Goal: Task Accomplishment & Management: Use online tool/utility

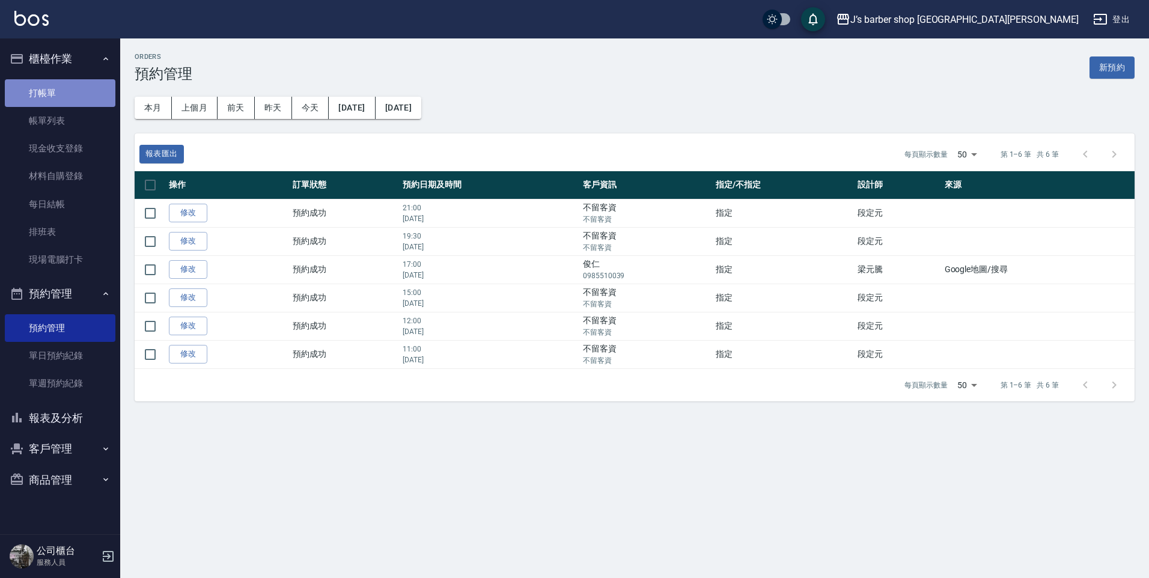
click at [76, 91] on link "打帳單" at bounding box center [60, 93] width 111 height 28
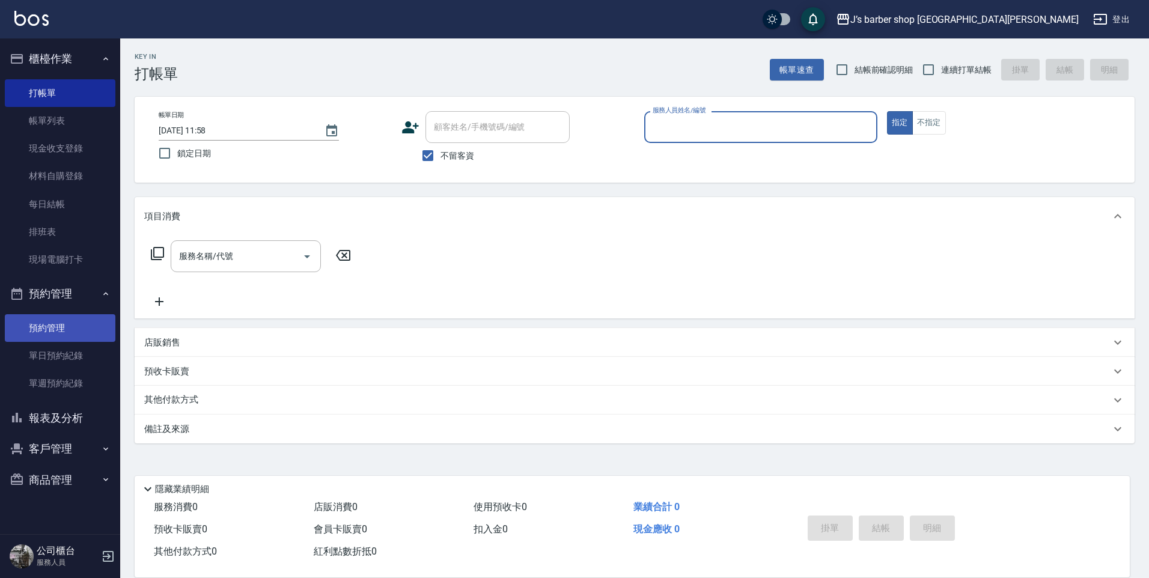
click at [84, 335] on link "預約管理" at bounding box center [60, 328] width 111 height 28
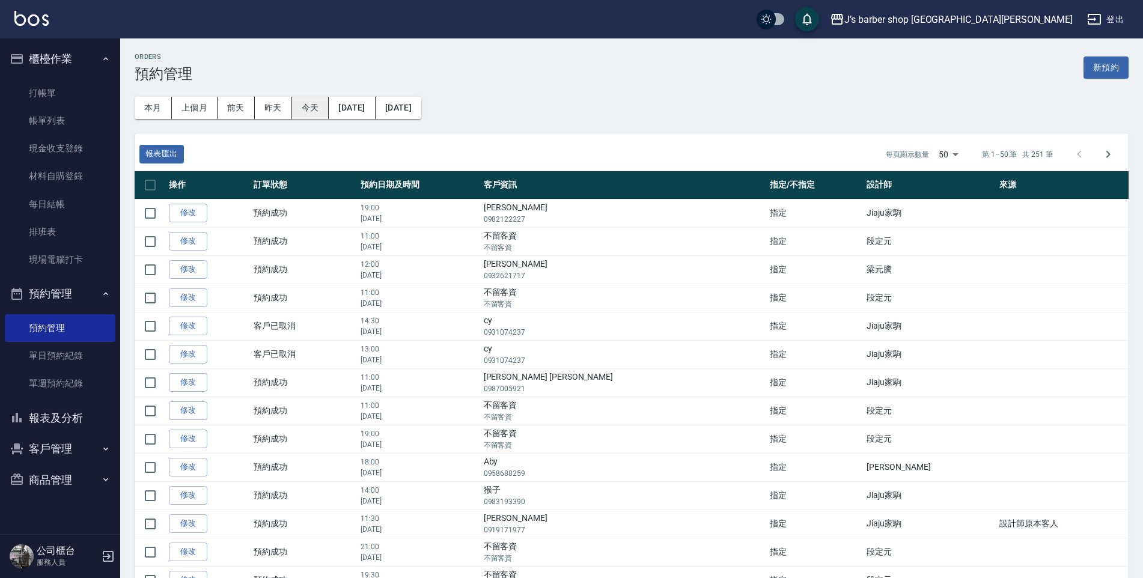
click at [312, 109] on button "今天" at bounding box center [310, 108] width 37 height 22
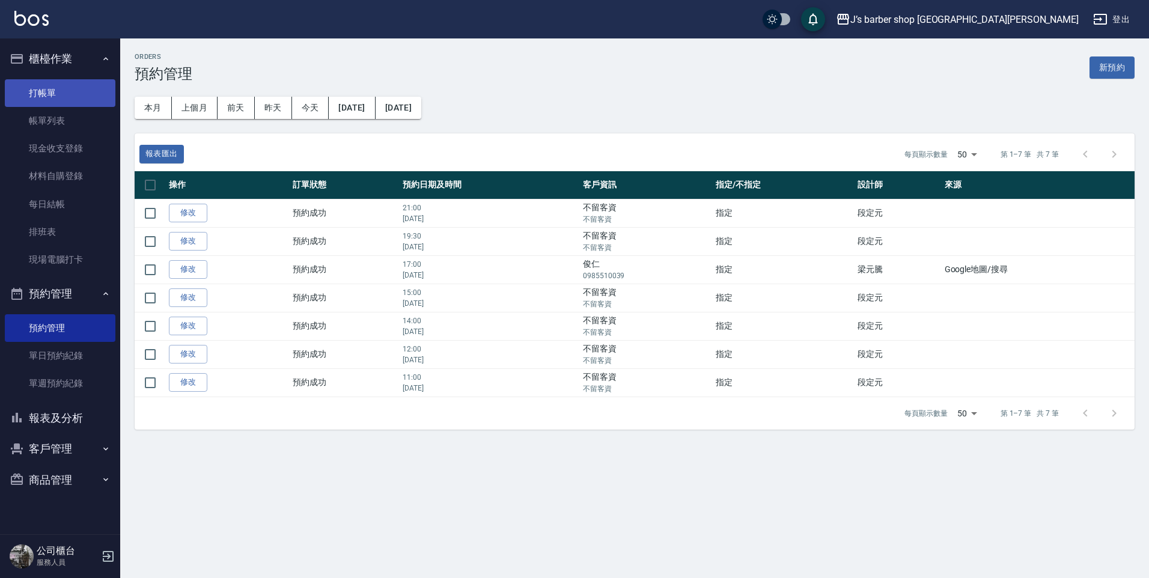
click at [95, 103] on link "打帳單" at bounding box center [60, 93] width 111 height 28
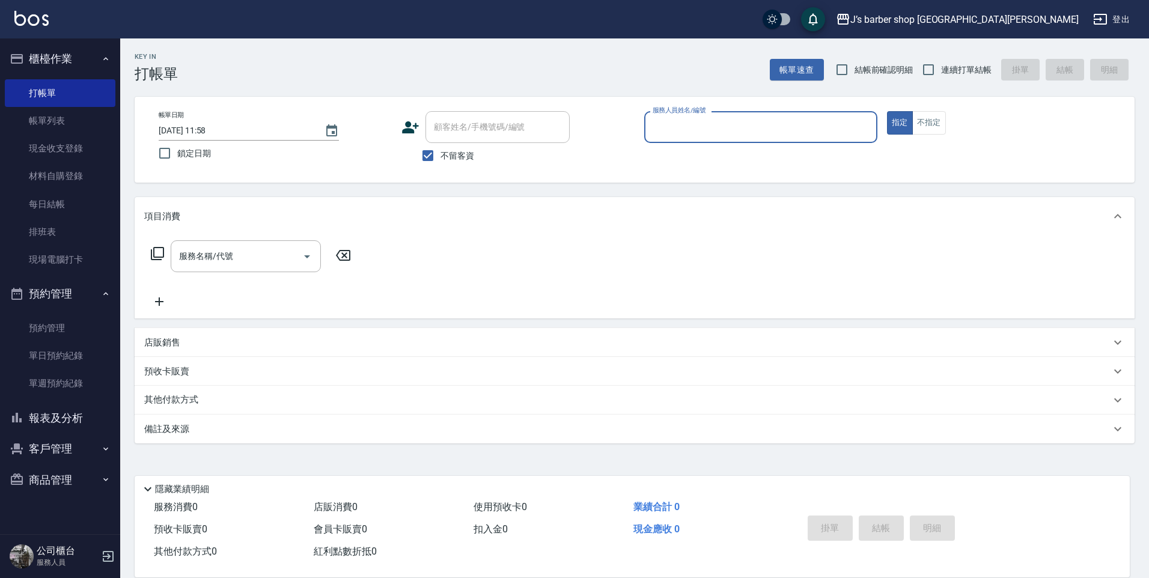
click at [658, 136] on input "服務人員姓名/編號" at bounding box center [761, 127] width 222 height 21
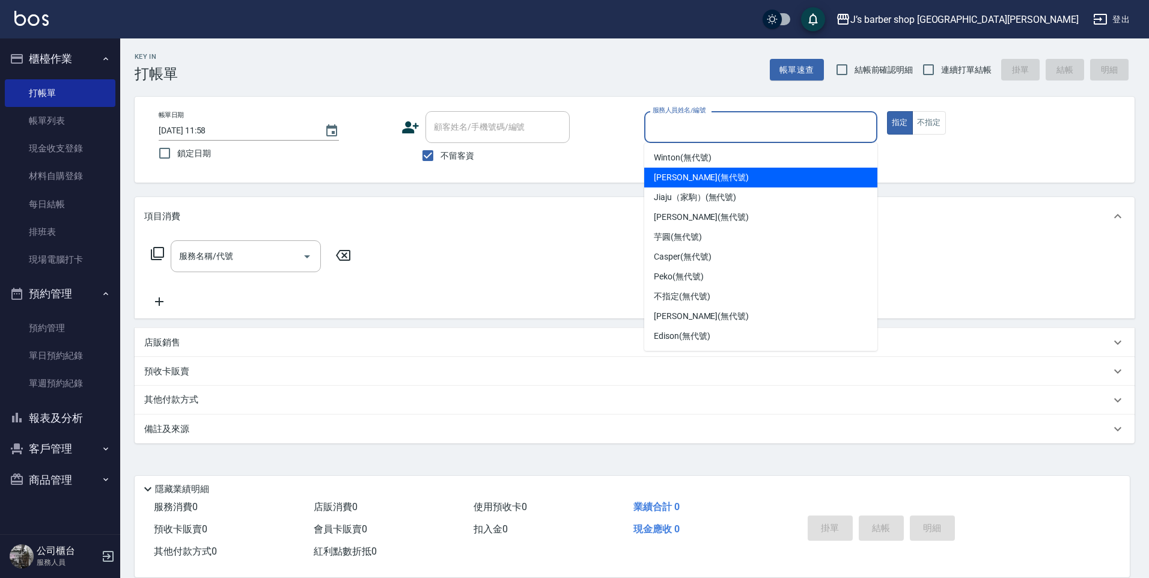
click at [689, 180] on span "[PERSON_NAME] (無代號)" at bounding box center [701, 177] width 95 height 13
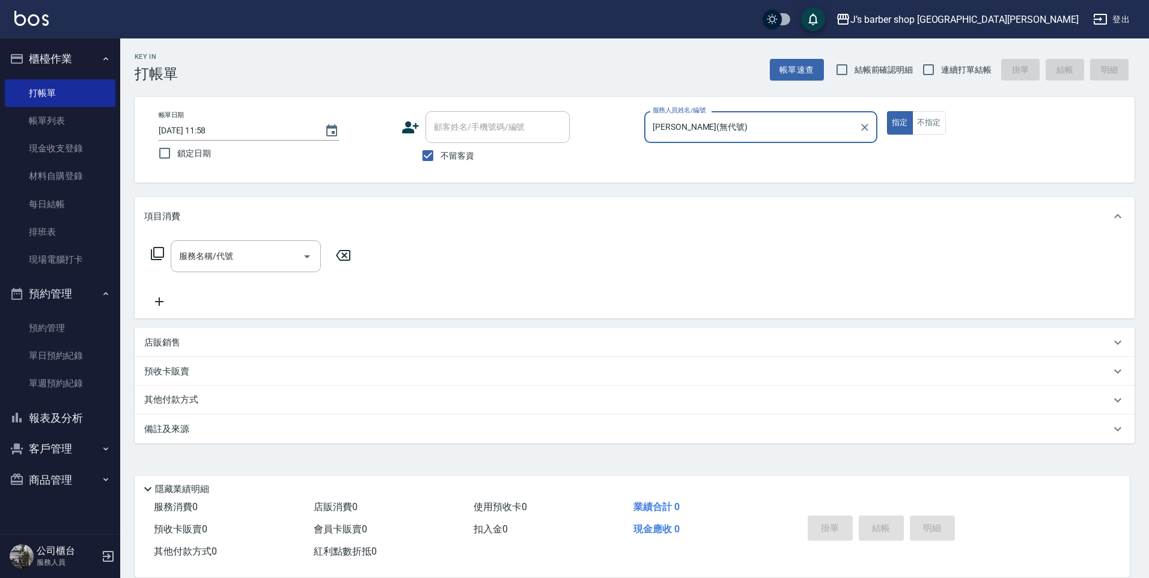
type input "[PERSON_NAME](無代號)"
click at [278, 251] on input "服務名稱/代號" at bounding box center [236, 256] width 121 height 21
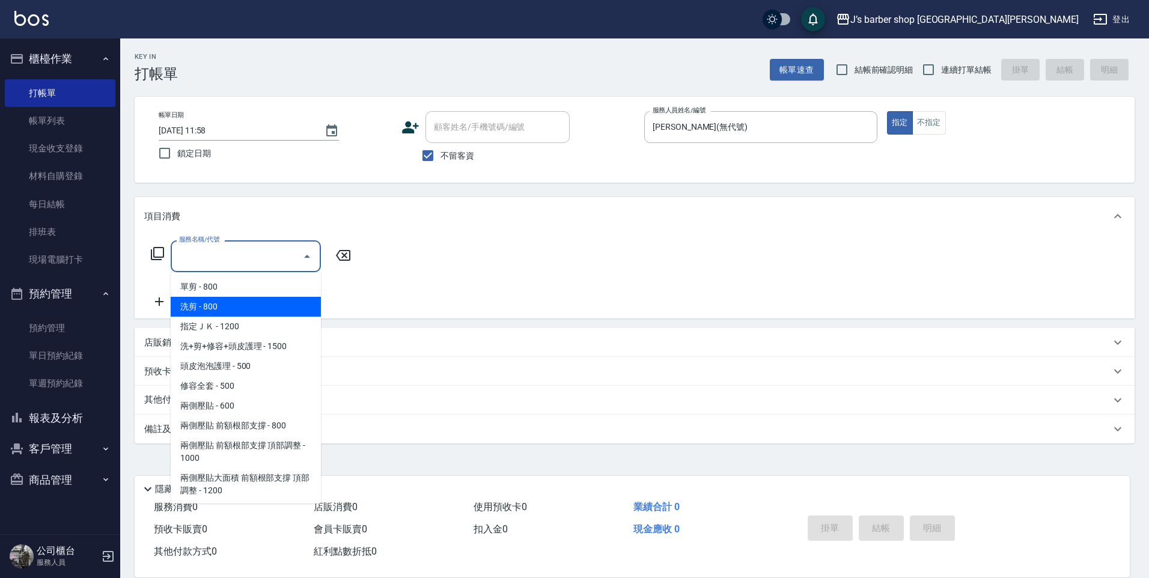
click at [280, 303] on span "洗剪 - 800" at bounding box center [246, 307] width 150 height 20
type input "洗剪(101)"
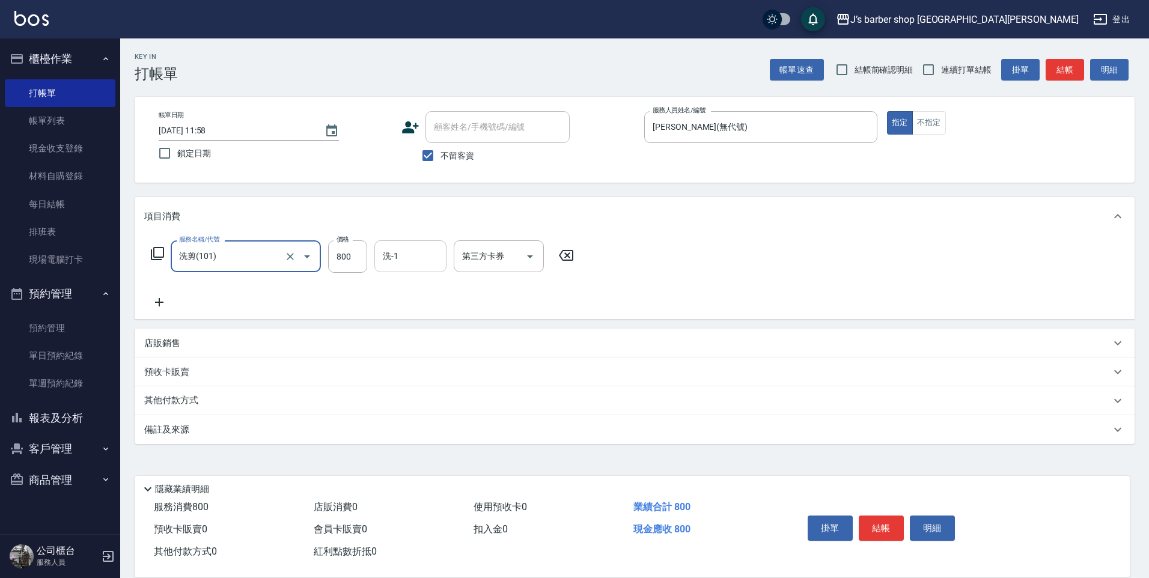
click at [396, 257] on input "洗-1" at bounding box center [410, 256] width 61 height 21
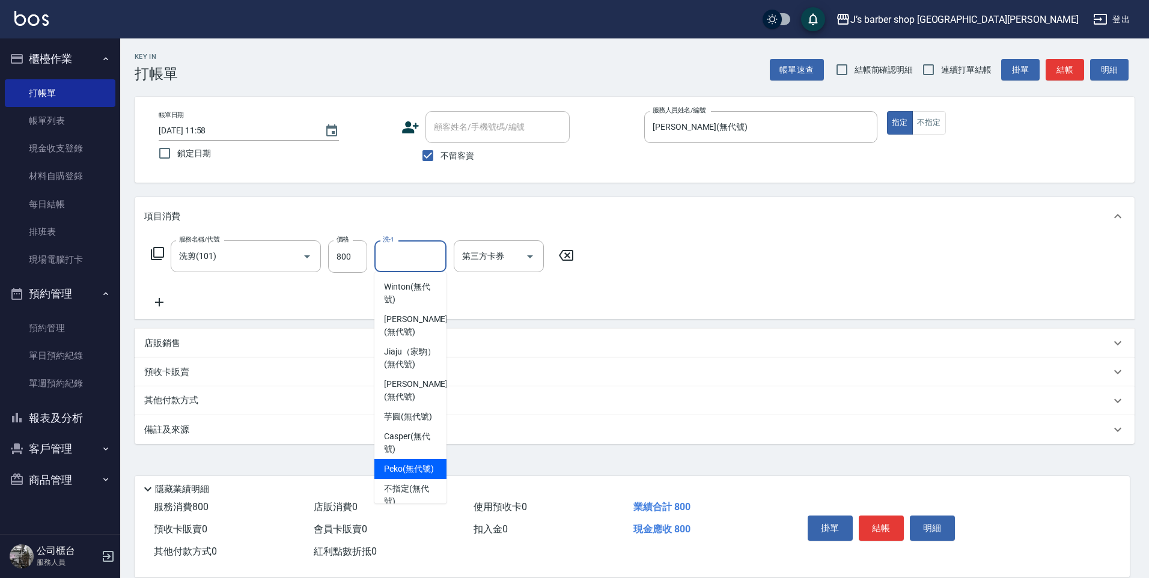
click at [411, 475] on span "Peko (無代號)" at bounding box center [409, 469] width 50 height 13
type input "Peko(無代號)"
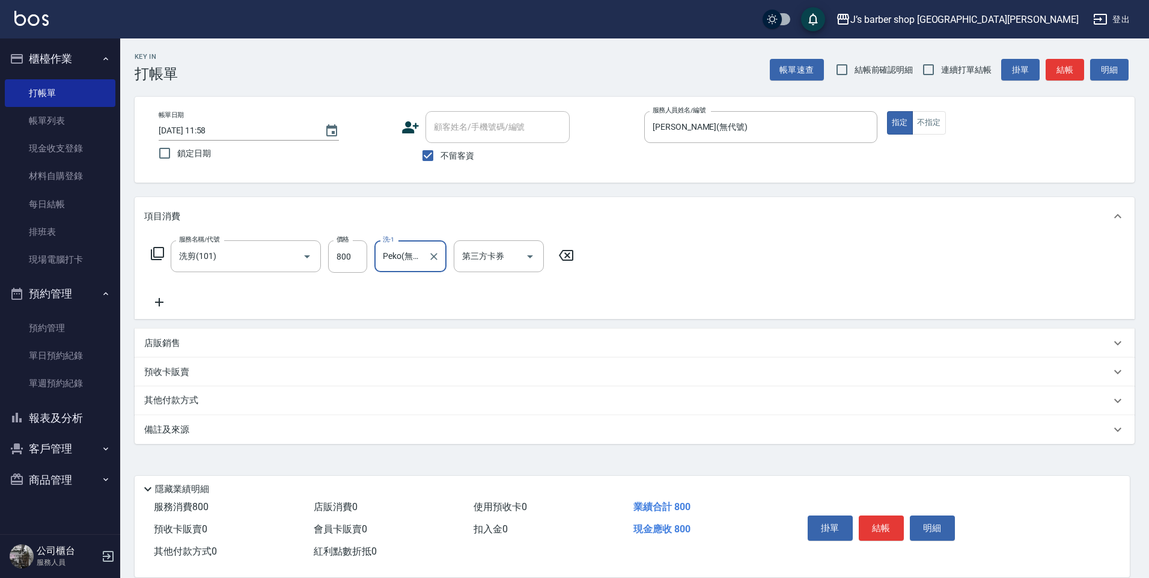
click at [598, 267] on div "服務名稱/代號 洗剪(101) 服務名稱/代號 價格 800 價格 洗-1 Peko(無代號) 洗-1 第三方卡券 第三方卡券" at bounding box center [635, 278] width 1000 height 84
click at [878, 516] on button "結帳" at bounding box center [881, 528] width 45 height 25
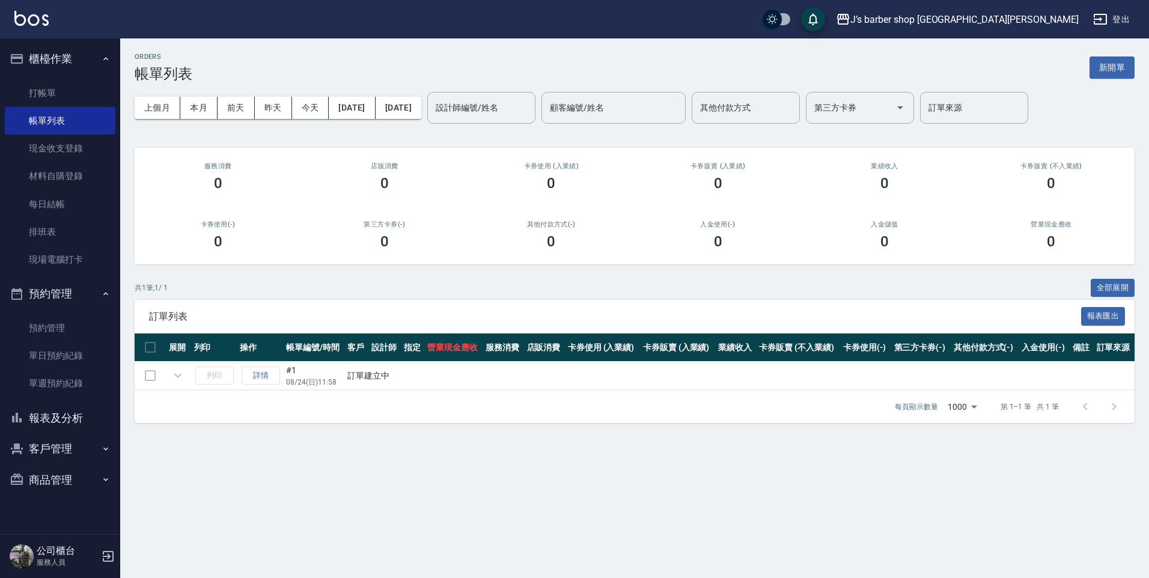
click at [270, 377] on td "詳情" at bounding box center [260, 376] width 46 height 28
click at [57, 95] on link "打帳單" at bounding box center [60, 93] width 111 height 28
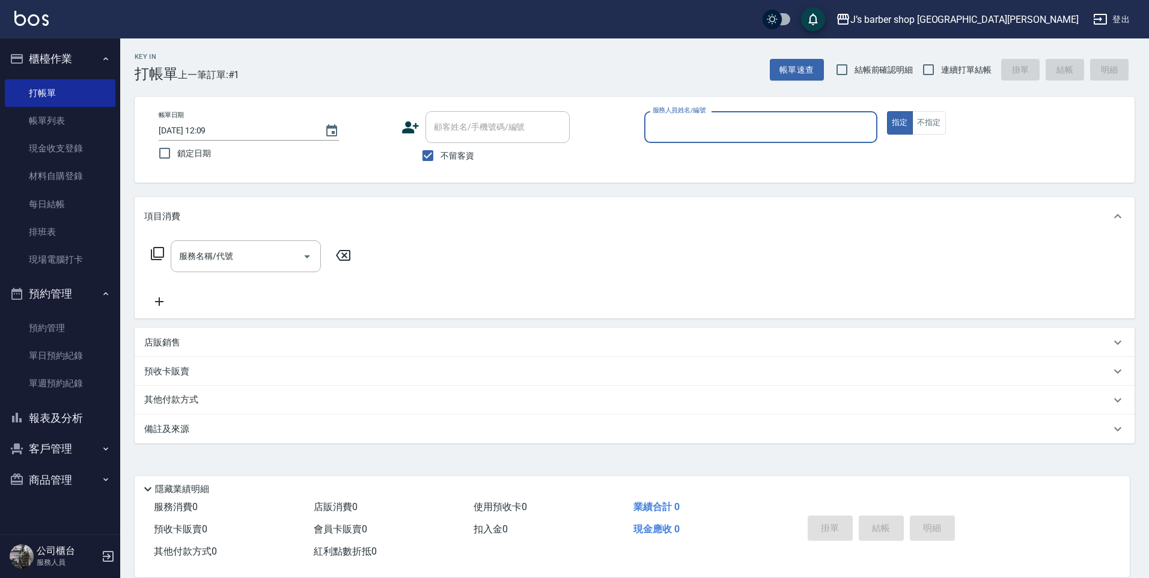
click at [664, 129] on input "服務人員姓名/編號" at bounding box center [761, 127] width 222 height 21
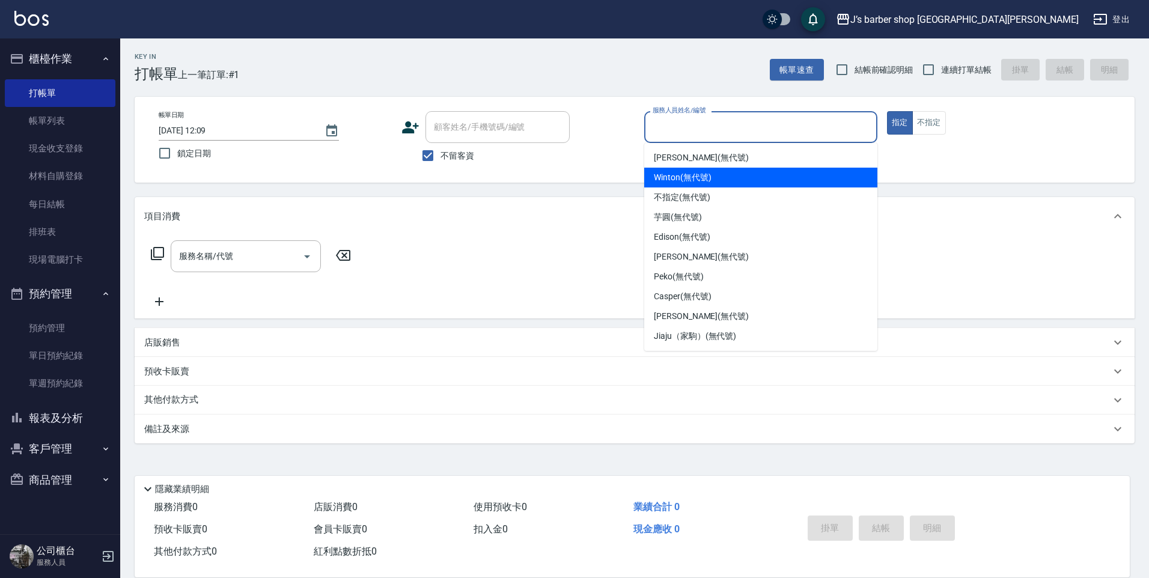
click at [687, 160] on span "[PERSON_NAME] (無代號)" at bounding box center [701, 157] width 95 height 13
type input "[PERSON_NAME](無代號)"
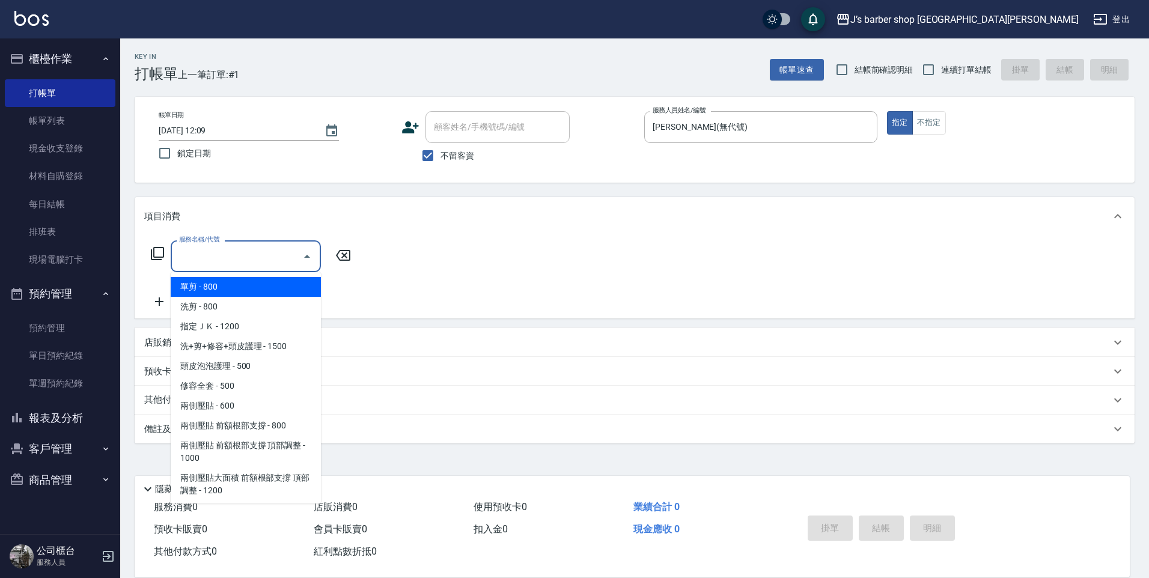
click at [269, 261] on input "服務名稱/代號" at bounding box center [236, 256] width 121 height 21
click at [266, 312] on span "洗剪 - 800" at bounding box center [246, 307] width 150 height 20
type input "洗剪(101)"
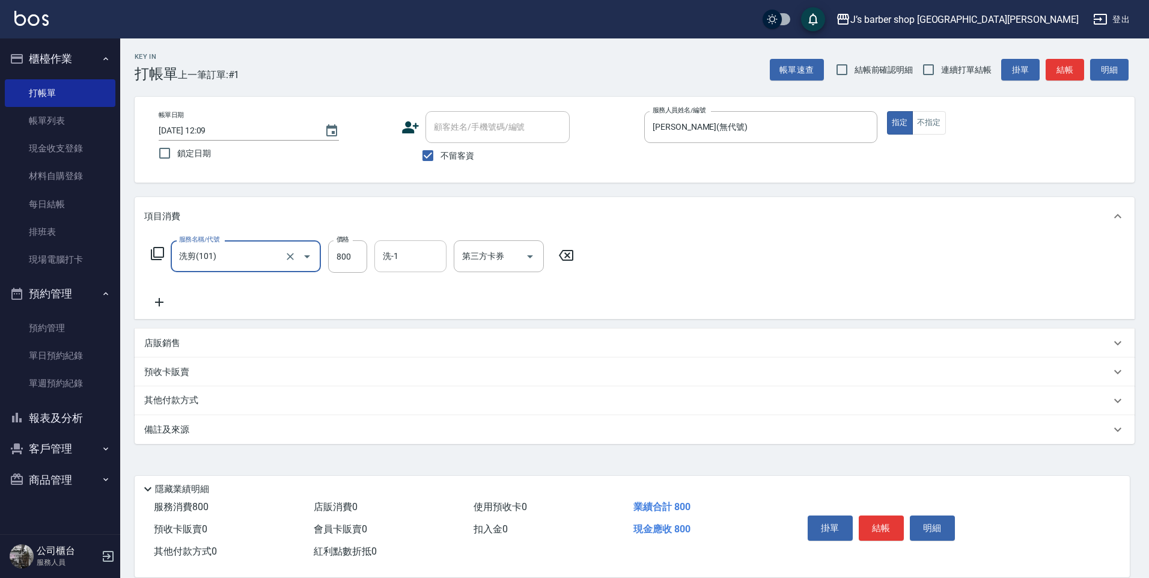
click at [396, 255] on input "洗-1" at bounding box center [410, 256] width 61 height 21
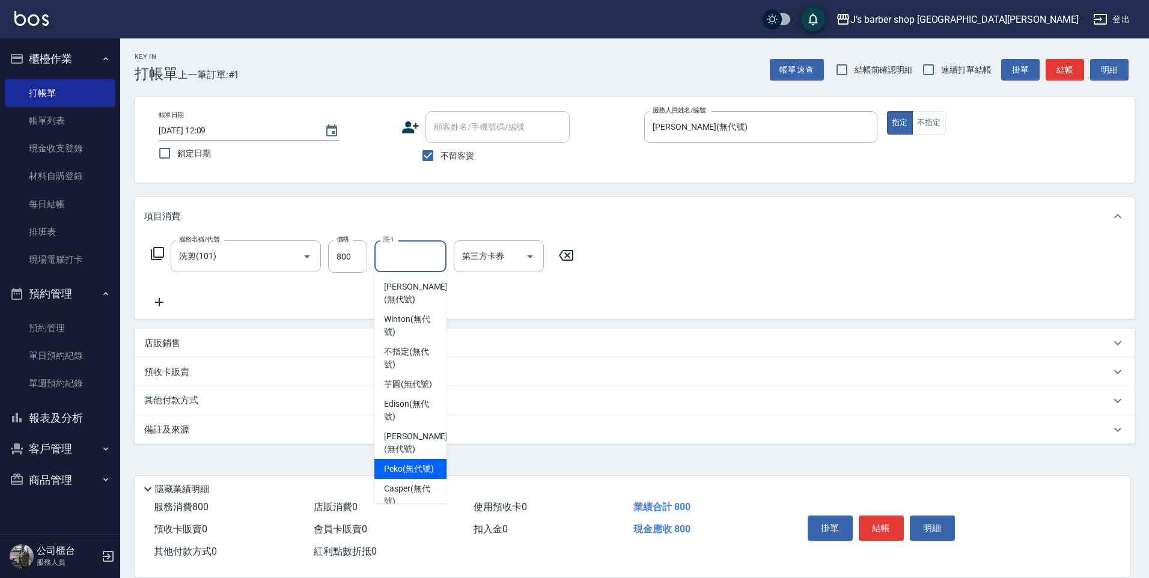
click at [418, 475] on span "Peko (無代號)" at bounding box center [409, 469] width 50 height 13
type input "Peko(無代號)"
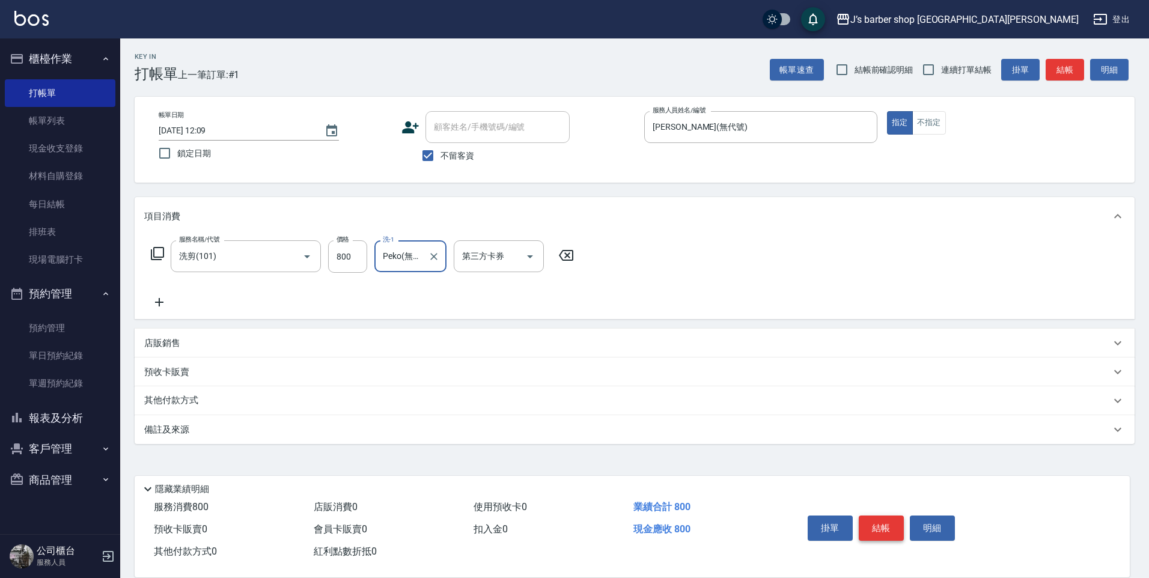
click at [884, 518] on button "結帳" at bounding box center [881, 528] width 45 height 25
